Goal: Task Accomplishment & Management: Use online tool/utility

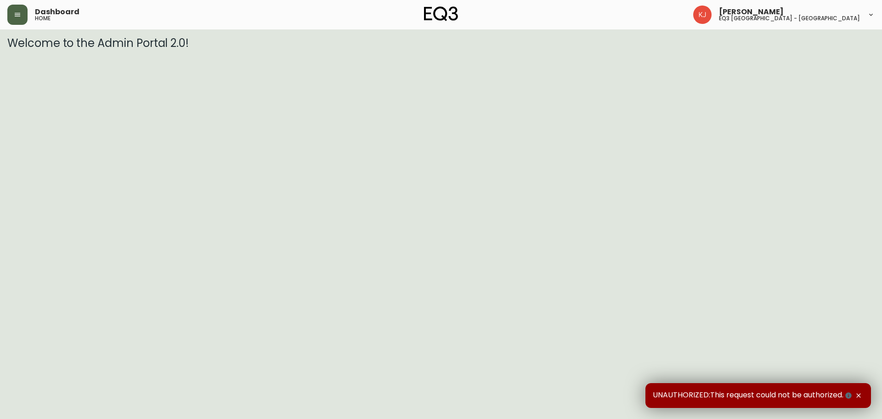
click at [11, 11] on button "button" at bounding box center [17, 15] width 20 height 20
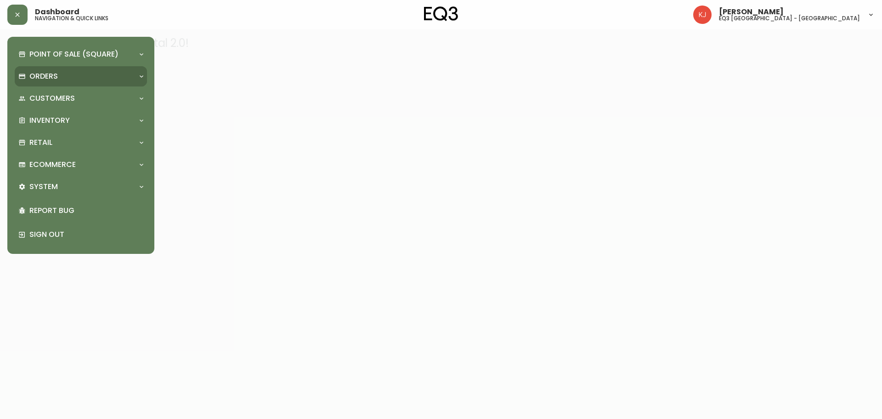
click at [58, 74] on div "Orders" at bounding box center [76, 76] width 116 height 10
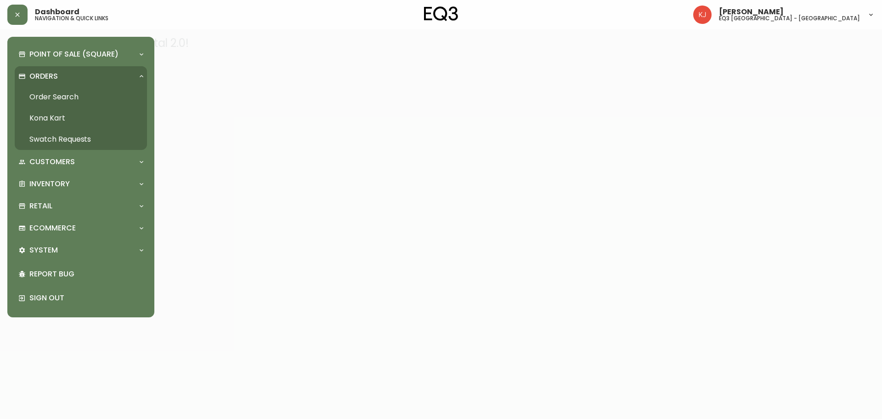
click at [58, 89] on link "Order Search" at bounding box center [81, 96] width 132 height 21
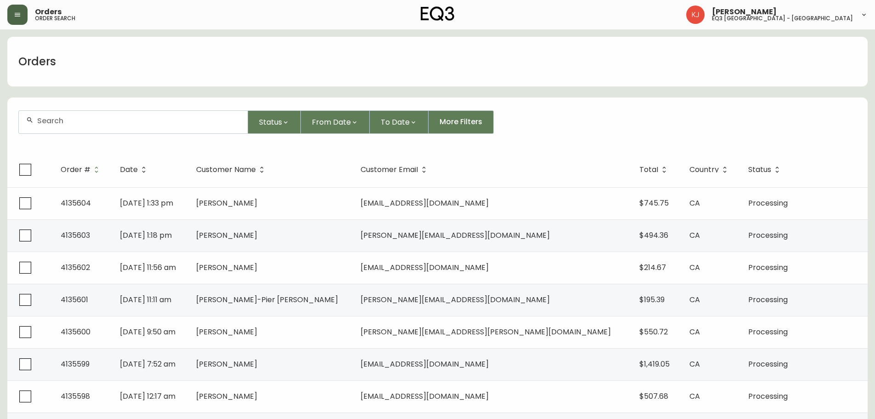
click at [10, 18] on button "button" at bounding box center [17, 15] width 20 height 20
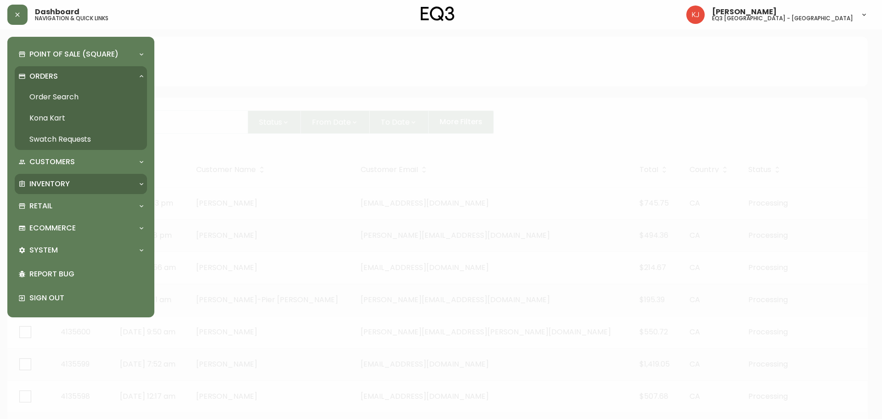
click at [45, 181] on p "Inventory" at bounding box center [49, 184] width 40 height 10
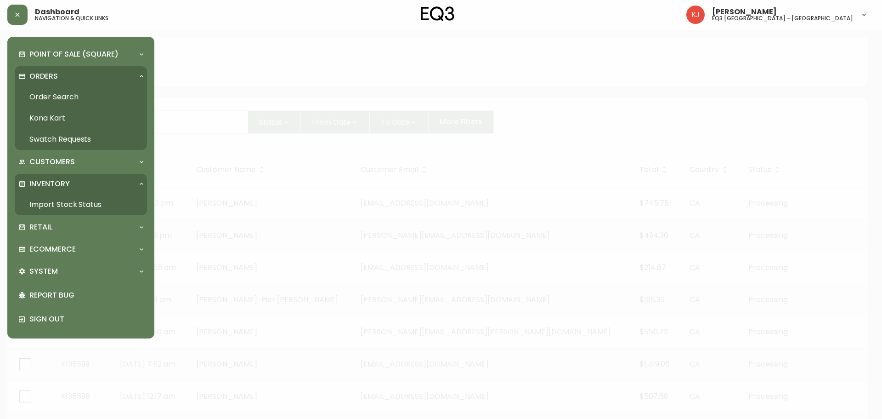
click at [48, 200] on link "Import Stock Status" at bounding box center [81, 204] width 132 height 21
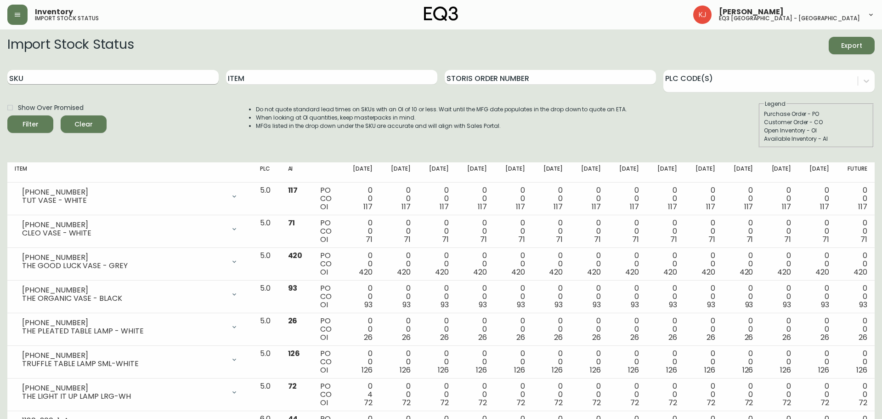
click at [80, 74] on input "SKU" at bounding box center [112, 77] width 211 height 15
paste input "[PHONE_NUMBER]"
type input "[PHONE_NUMBER]"
click at [7, 115] on button "Filter" at bounding box center [30, 123] width 46 height 17
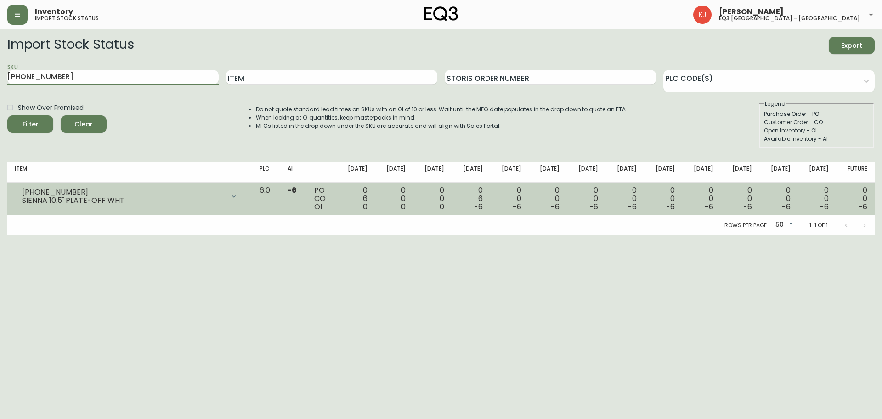
click at [243, 198] on div at bounding box center [234, 196] width 18 height 18
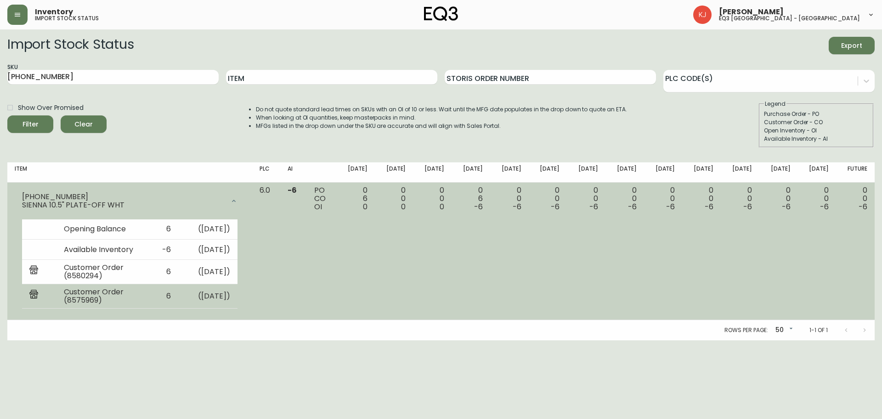
click at [82, 301] on td "Customer Order (8575969)" at bounding box center [103, 296] width 92 height 24
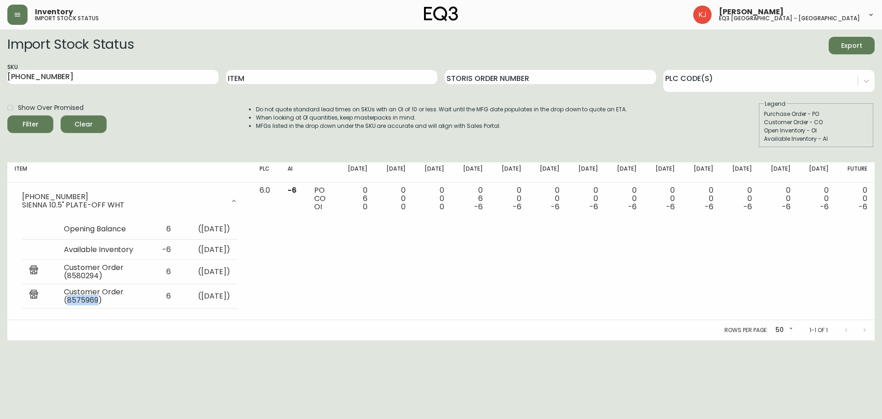
copy td "8575969"
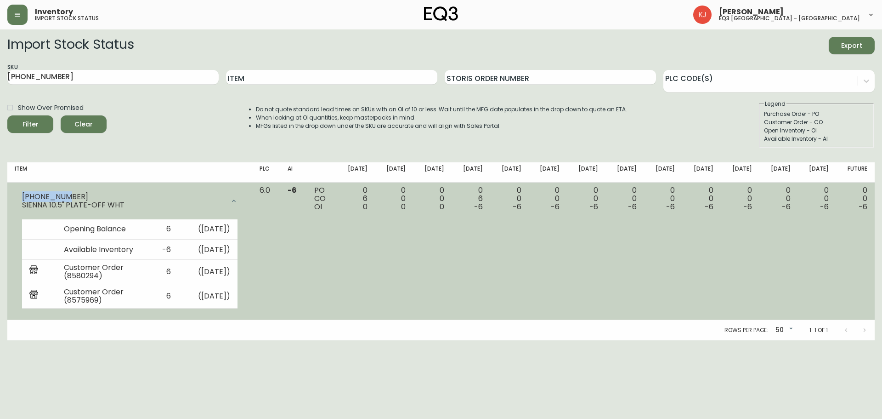
drag, startPoint x: 70, startPoint y: 194, endPoint x: 23, endPoint y: 194, distance: 46.9
click at [23, 194] on div "[PHONE_NUMBER]" at bounding box center [123, 197] width 203 height 8
copy div "[PHONE_NUMBER]"
